Goal: Task Accomplishment & Management: Manage account settings

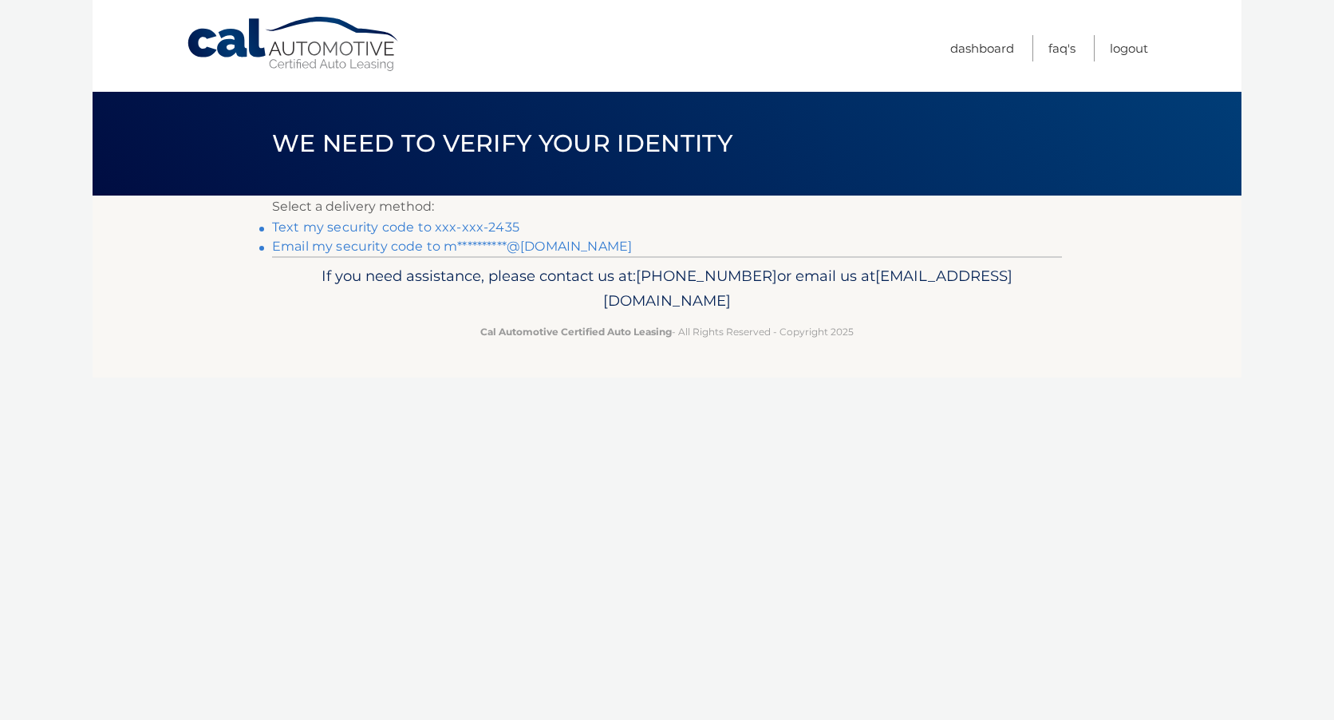
click at [349, 226] on link "Text my security code to xxx-xxx-2435" at bounding box center [395, 226] width 247 height 15
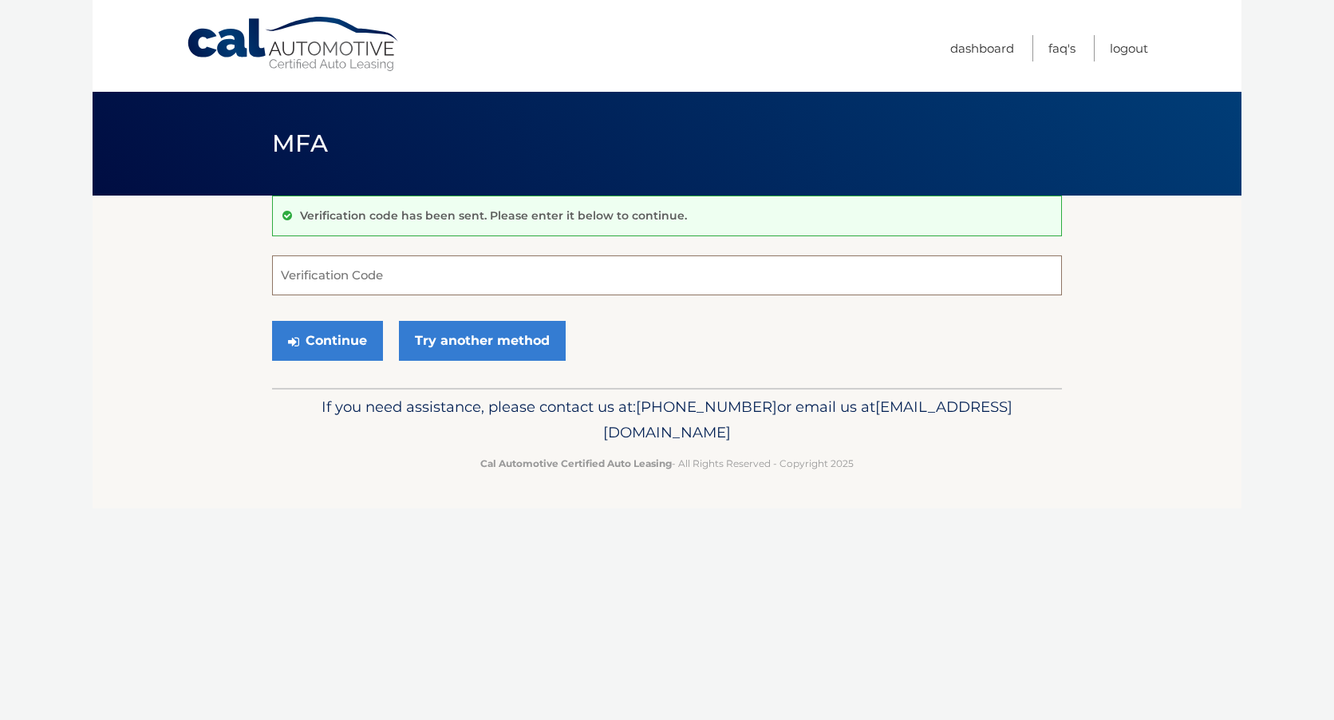
click at [378, 271] on input "Verification Code" at bounding box center [667, 275] width 790 height 40
type input "586431"
click at [367, 353] on button "Continue" at bounding box center [327, 341] width 111 height 40
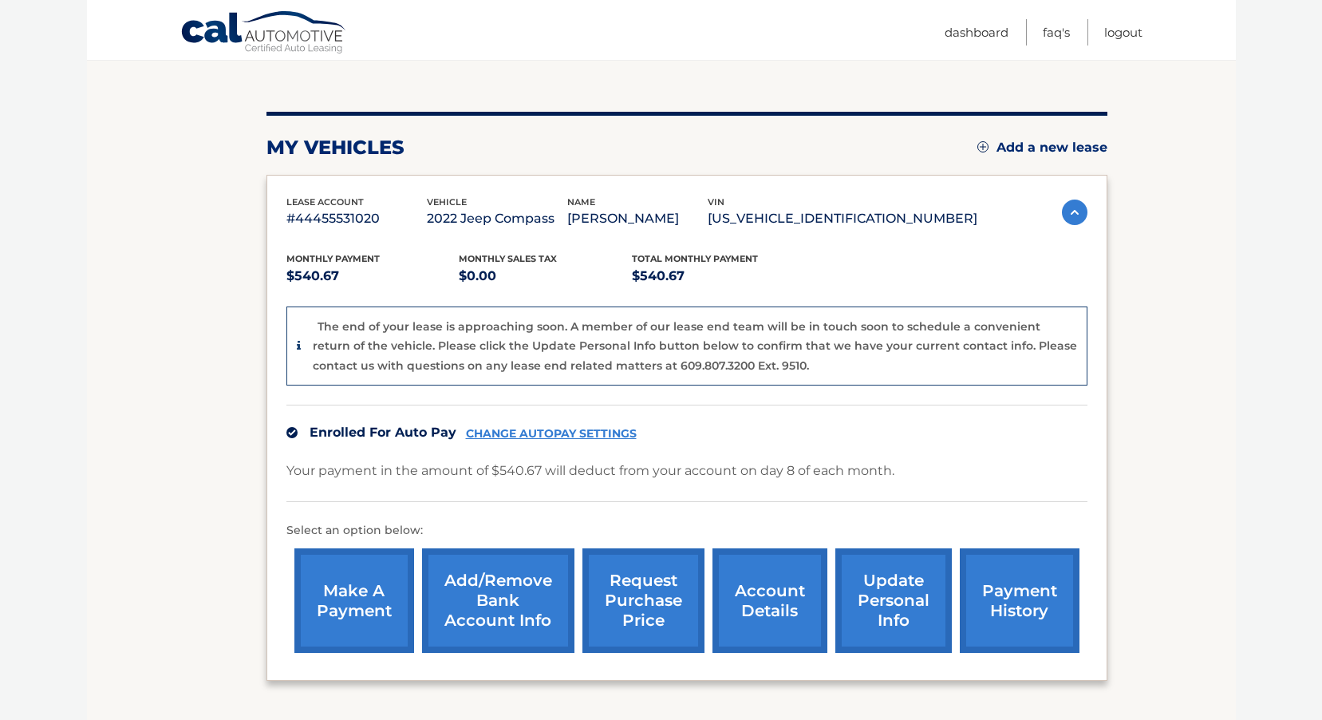
scroll to position [157, 0]
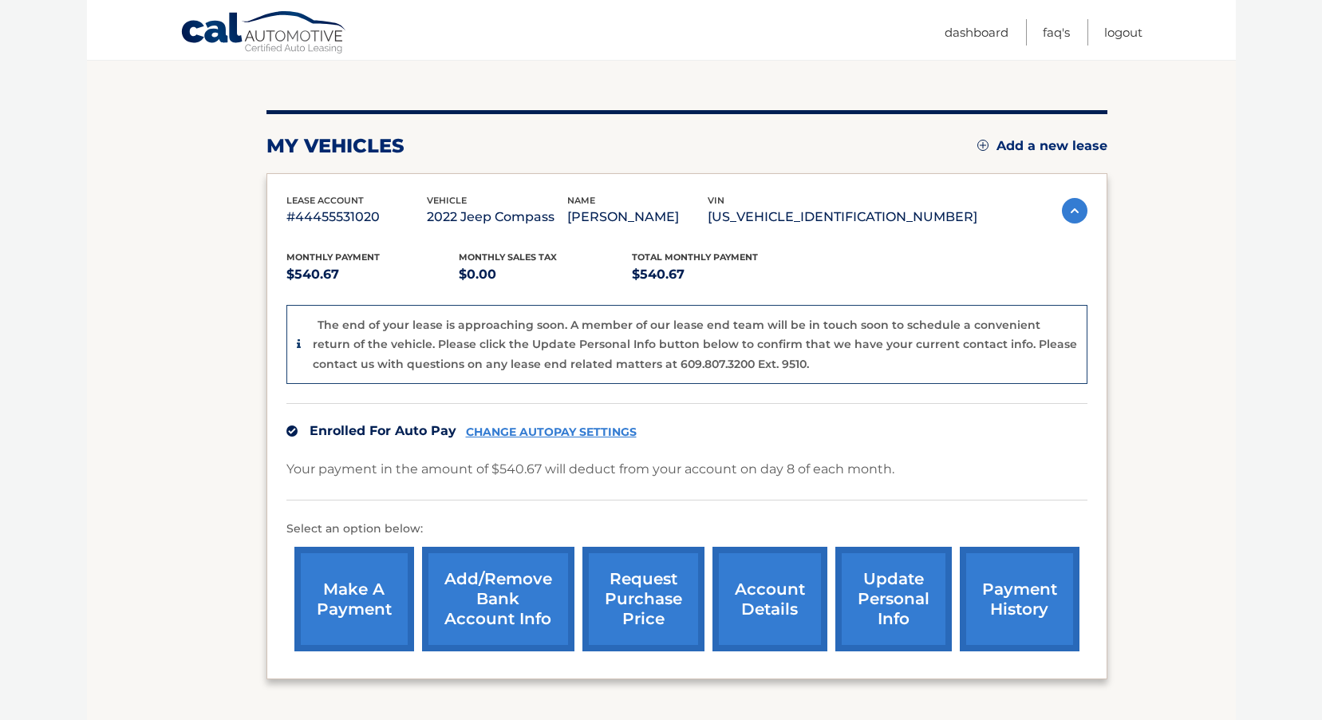
click at [554, 437] on link "CHANGE AUTOPAY SETTINGS" at bounding box center [551, 432] width 171 height 14
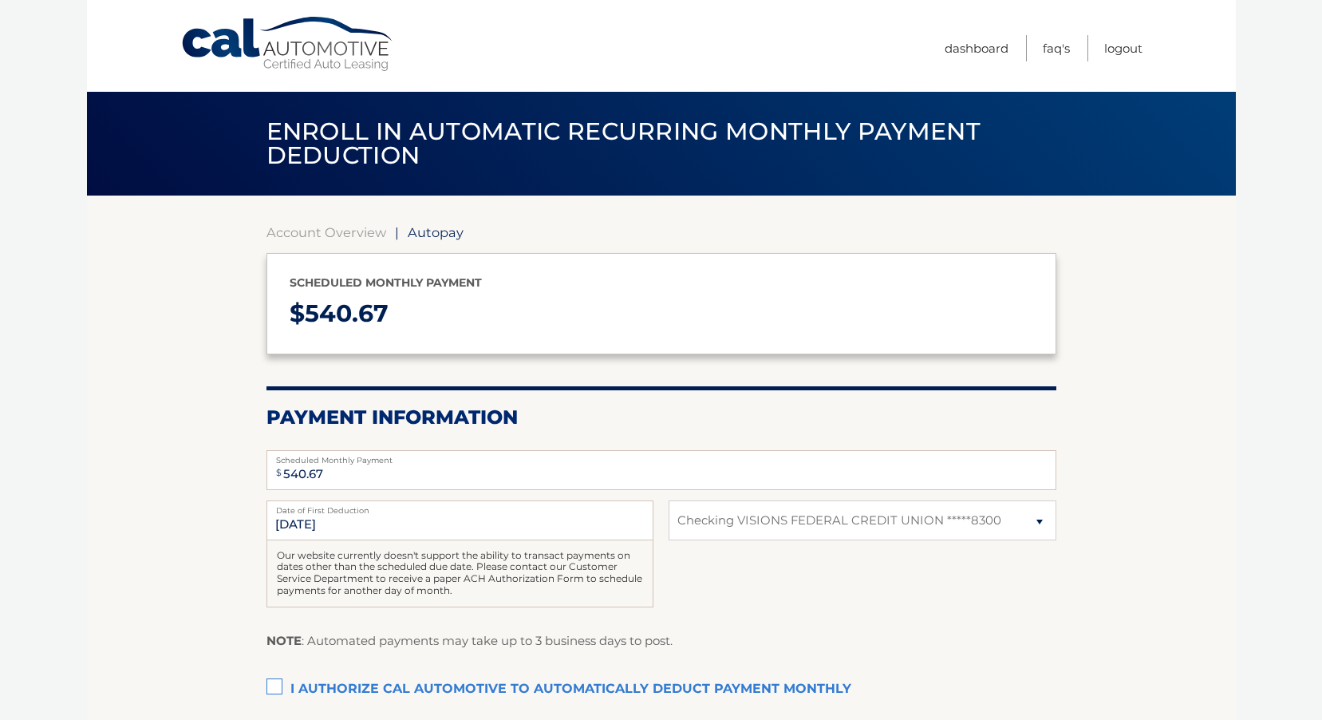
select select "YjI5ZjM5ZGYtYWRhMi00MjMzLWI3MWEtNDNkYmE1NDdkYWNi"
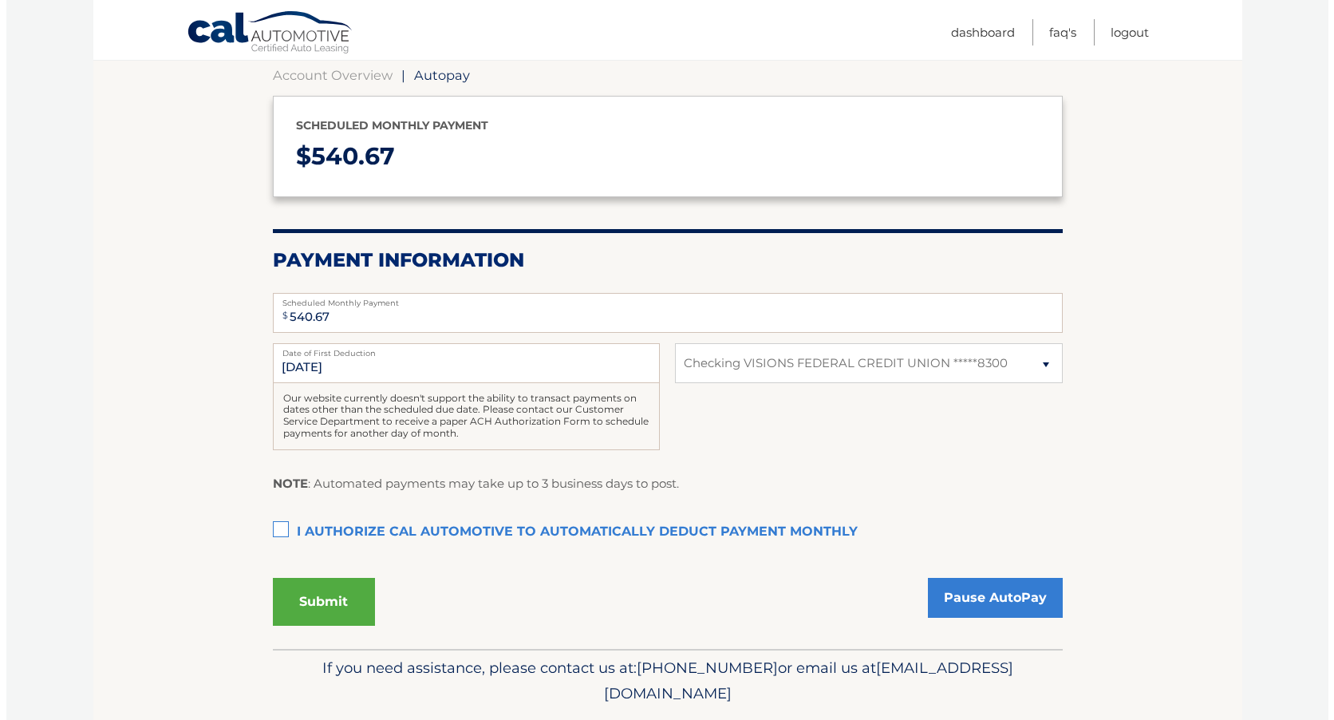
scroll to position [158, 0]
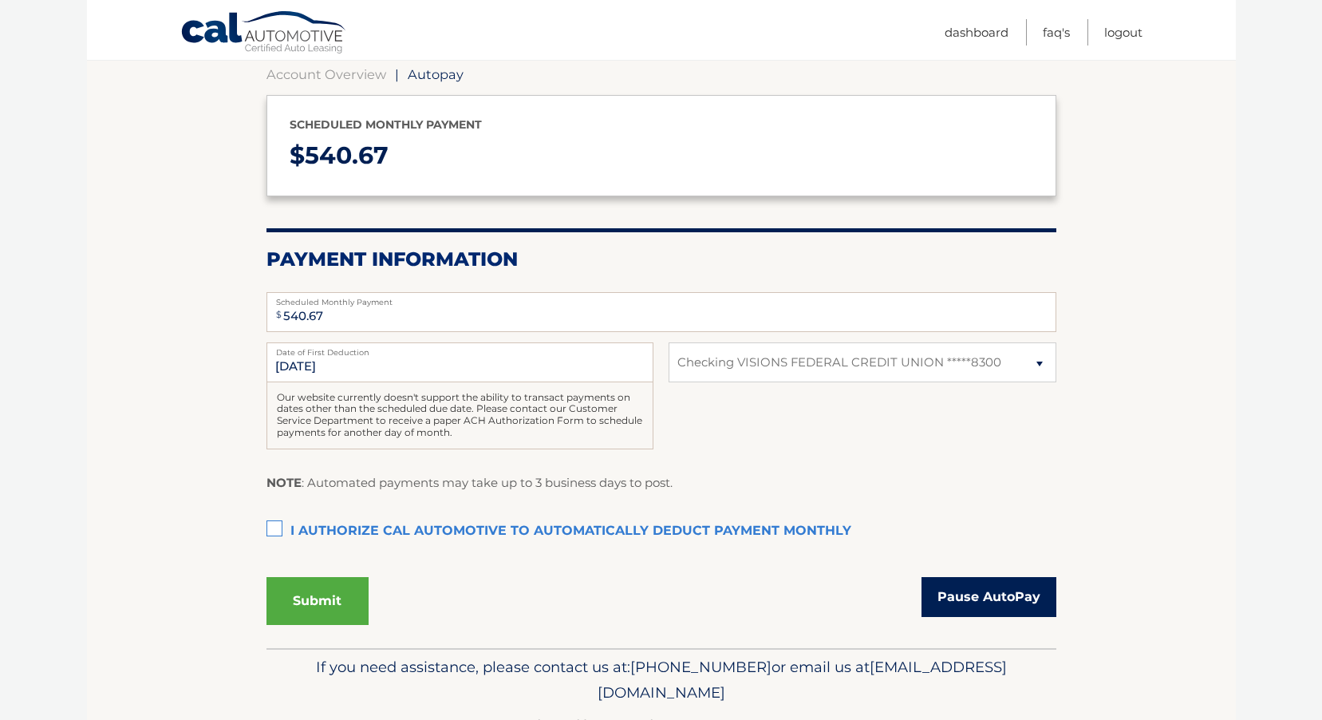
click at [966, 602] on link "Pause AutoPay" at bounding box center [989, 597] width 135 height 40
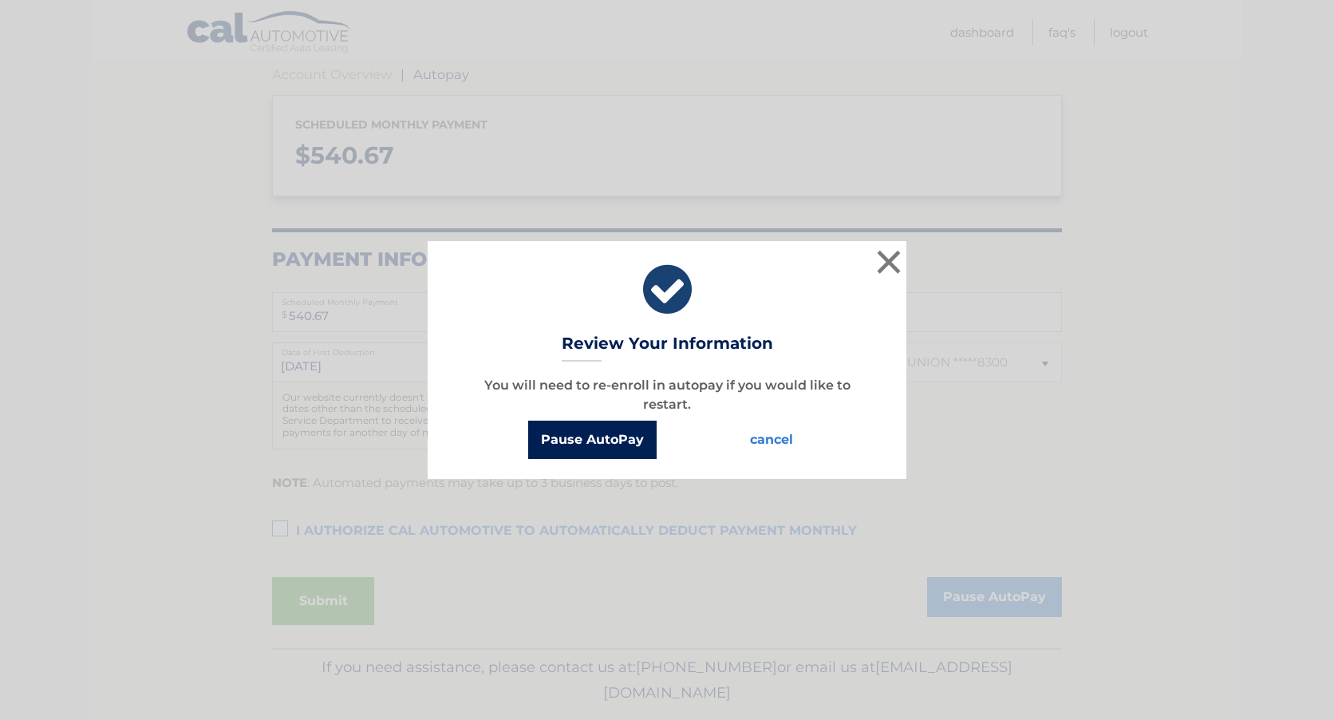
click at [609, 435] on button "Pause AutoPay" at bounding box center [592, 440] width 128 height 38
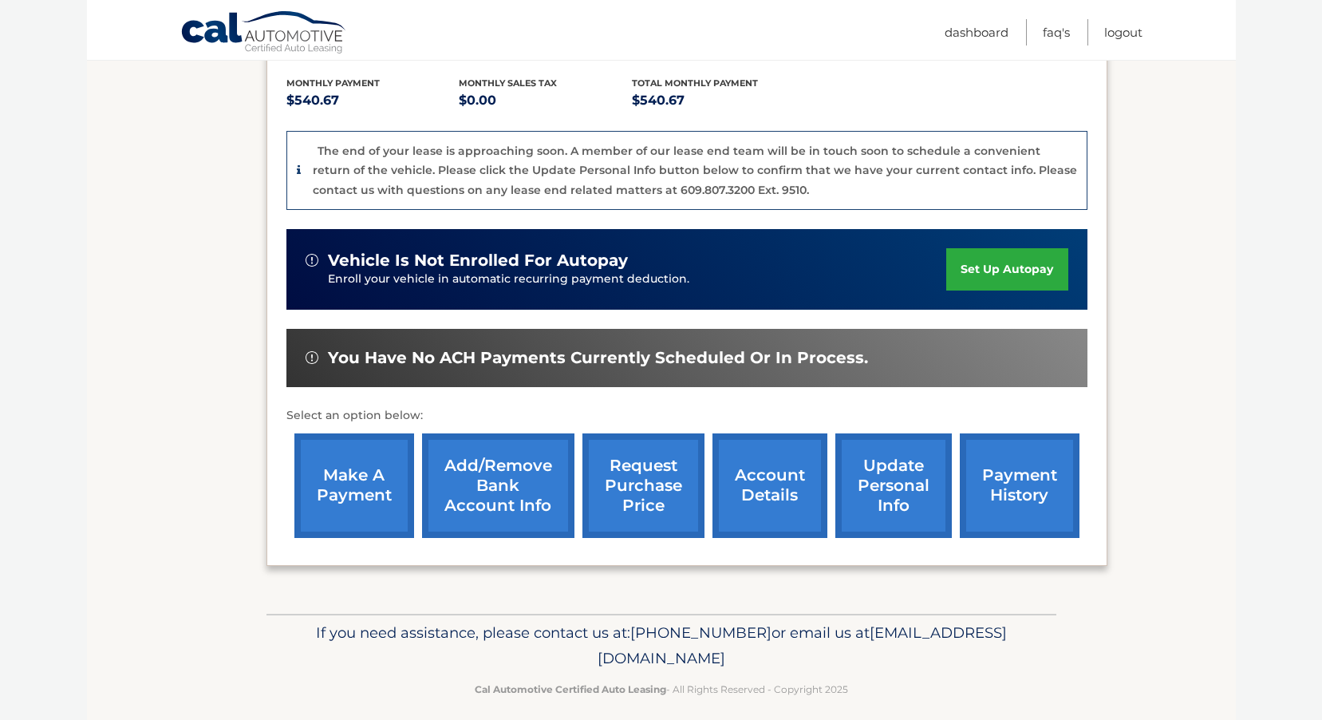
scroll to position [346, 0]
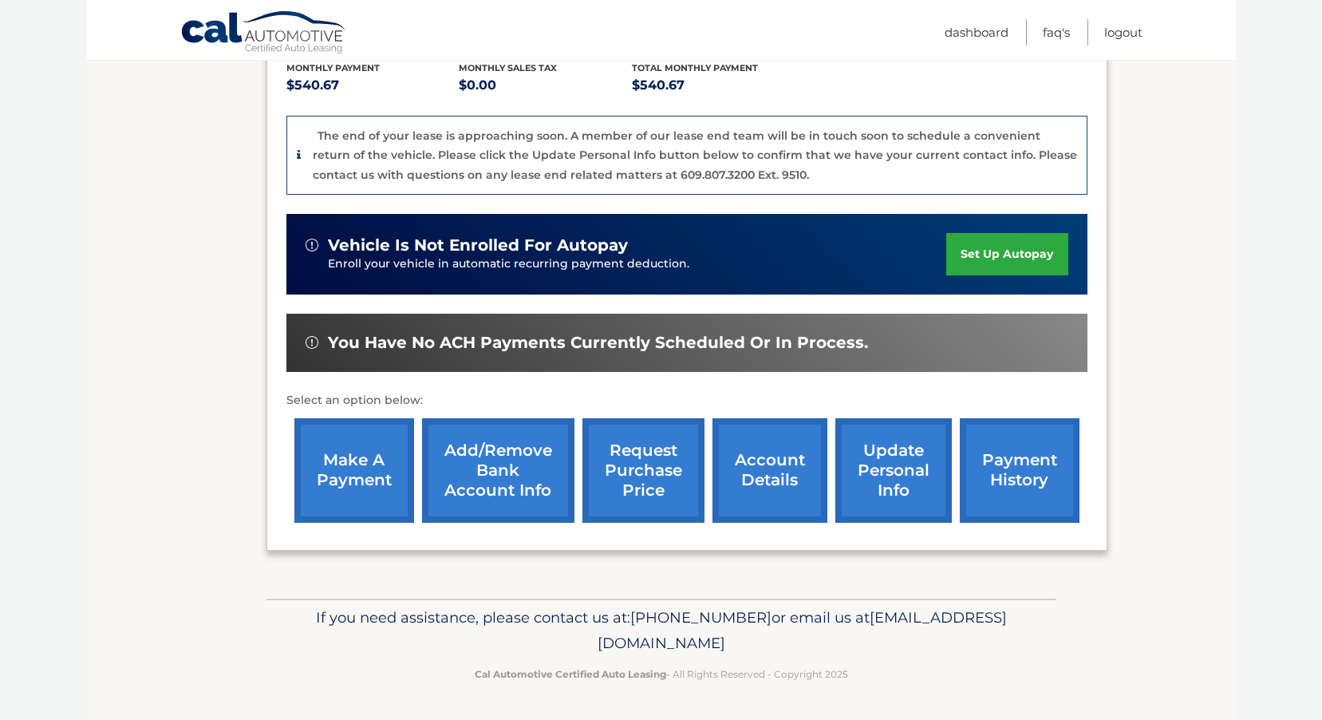
click at [537, 462] on link "Add/Remove bank account info" at bounding box center [498, 470] width 152 height 105
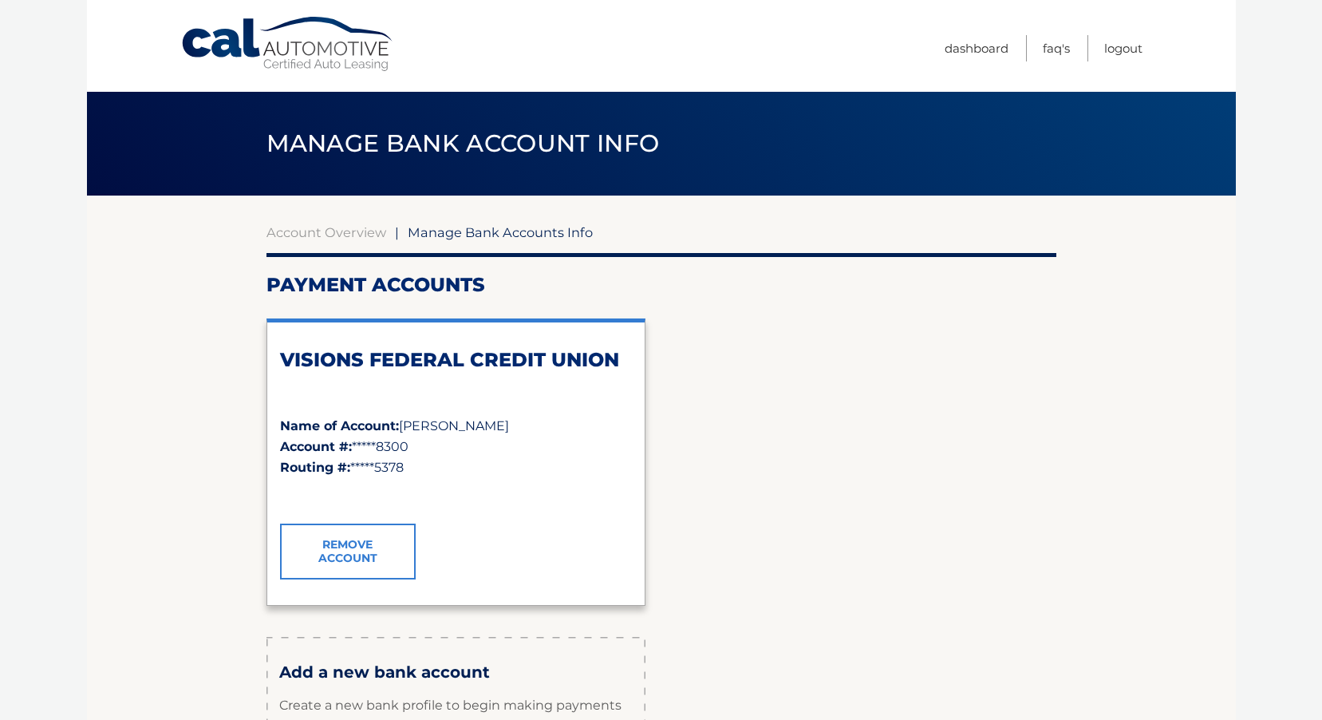
click at [377, 555] on link "Remove Account" at bounding box center [348, 552] width 136 height 56
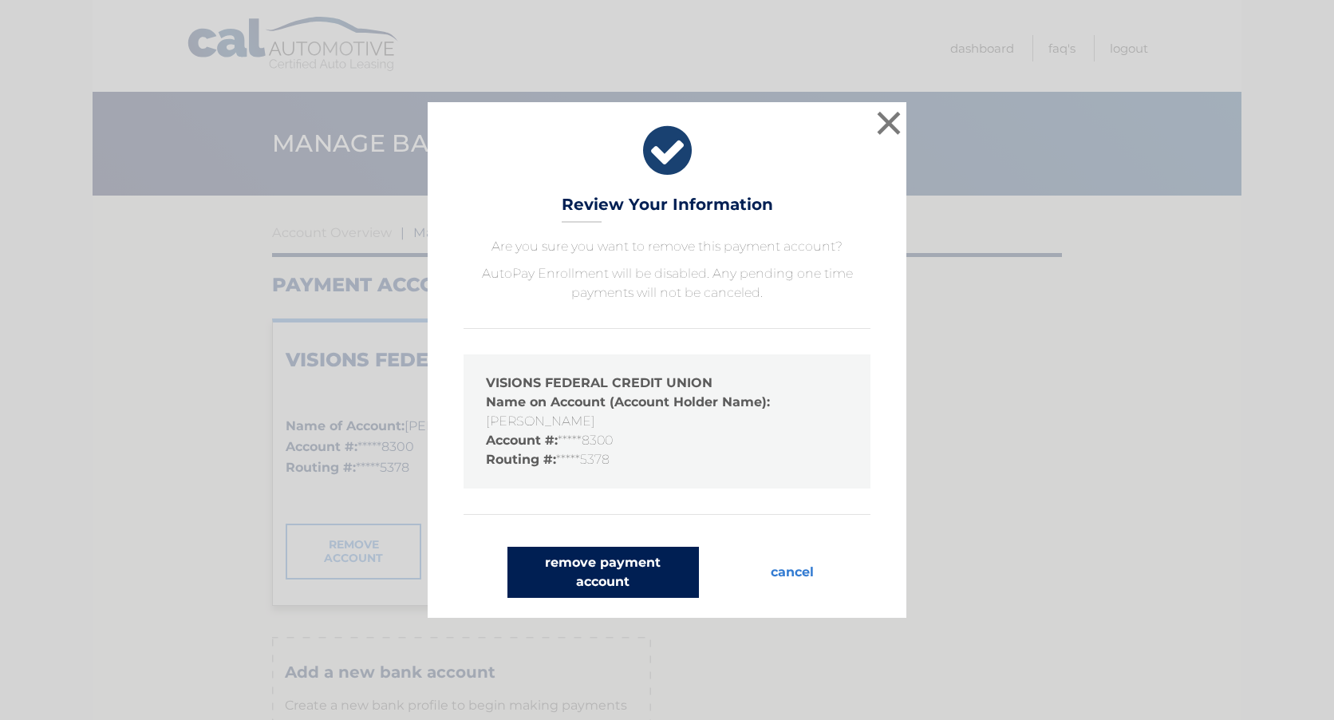
click at [588, 561] on button "remove payment account" at bounding box center [604, 572] width 192 height 51
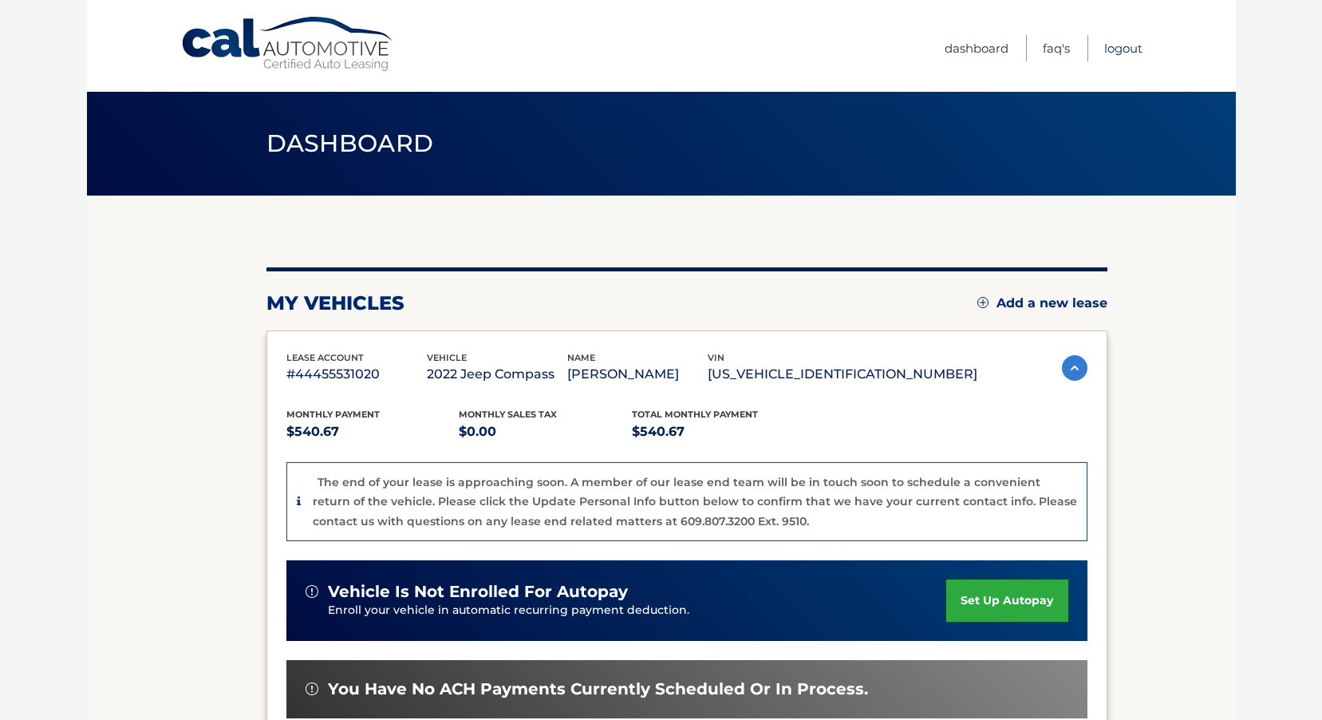
click at [1128, 52] on link "Logout" at bounding box center [1123, 48] width 38 height 26
